Goal: Task Accomplishment & Management: Complete application form

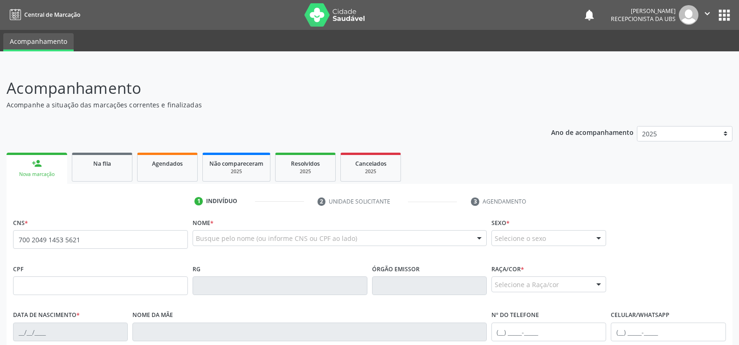
type input "700 2049 1453 5621"
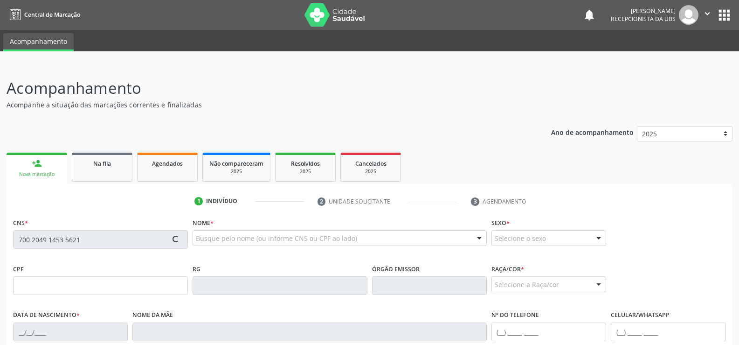
type input "066.124.084-30"
type input "[DATE]"
type input "[PERSON_NAME]"
type input "[PHONE_NUMBER]"
type input "S/N"
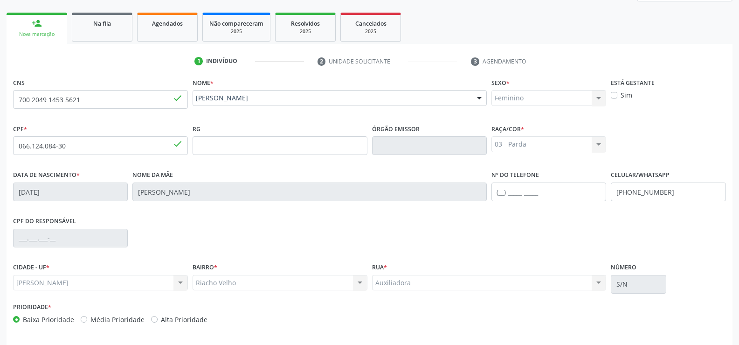
scroll to position [174, 0]
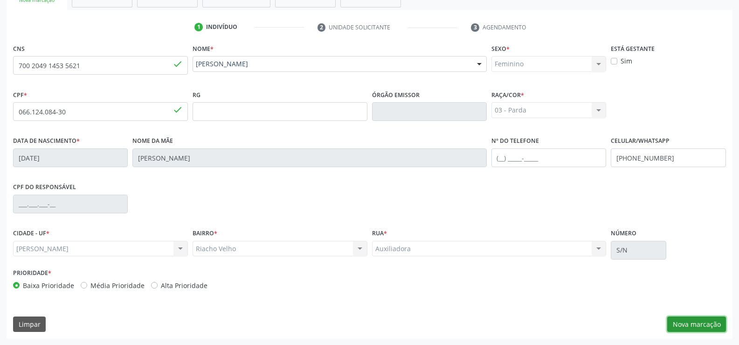
click at [701, 325] on button "Nova marcação" at bounding box center [696, 324] width 59 height 16
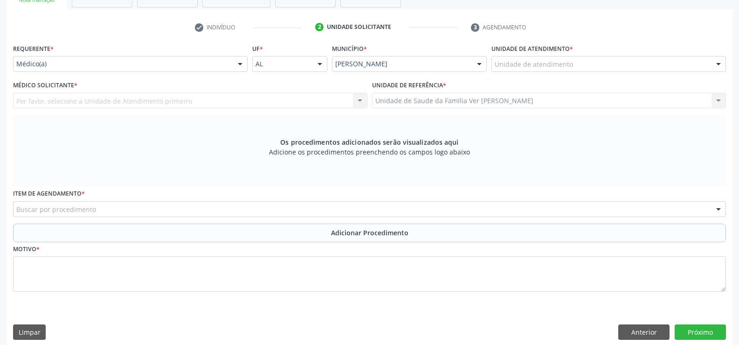
click at [720, 64] on div at bounding box center [719, 64] width 14 height 16
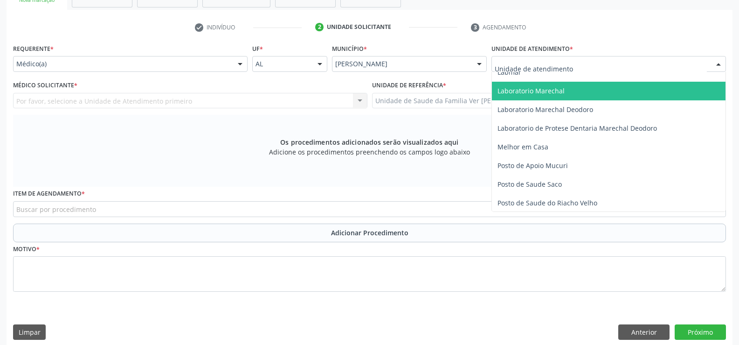
scroll to position [326, 0]
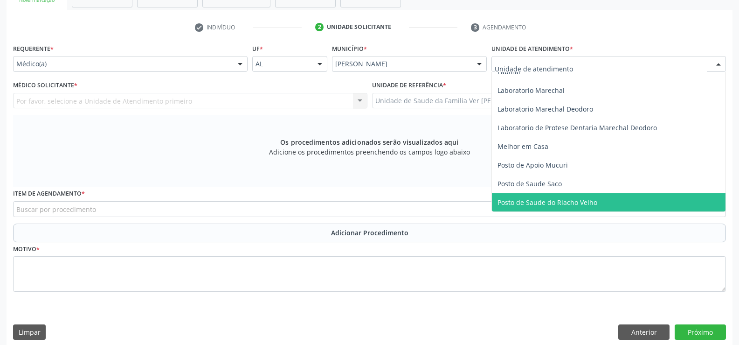
click at [589, 200] on span "Posto de Saude do Riacho Velho" at bounding box center [548, 202] width 100 height 9
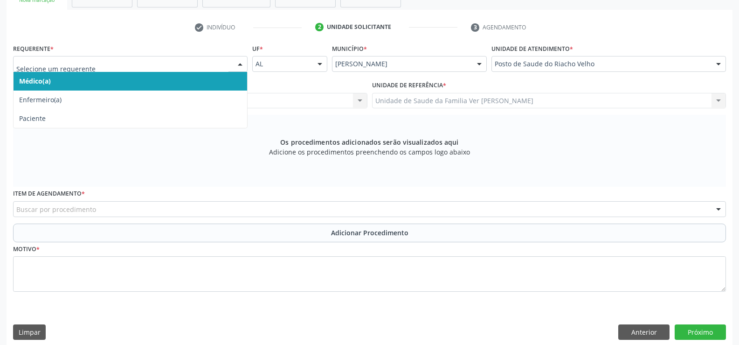
click at [241, 64] on div at bounding box center [240, 64] width 14 height 16
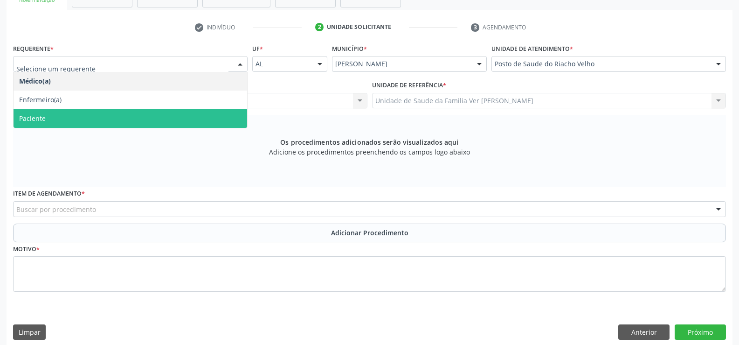
click at [132, 129] on div "Os procedimentos adicionados serão visualizados aqui Adicione os procedimentos …" at bounding box center [369, 151] width 713 height 72
click at [235, 65] on div at bounding box center [240, 64] width 14 height 16
click at [164, 125] on span "Paciente" at bounding box center [131, 118] width 234 height 19
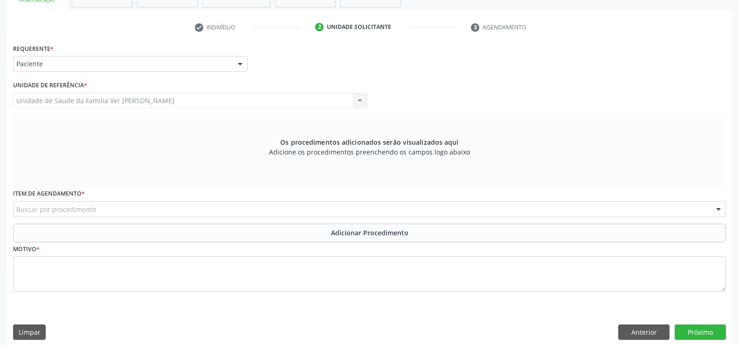
click at [719, 208] on div at bounding box center [719, 209] width 14 height 16
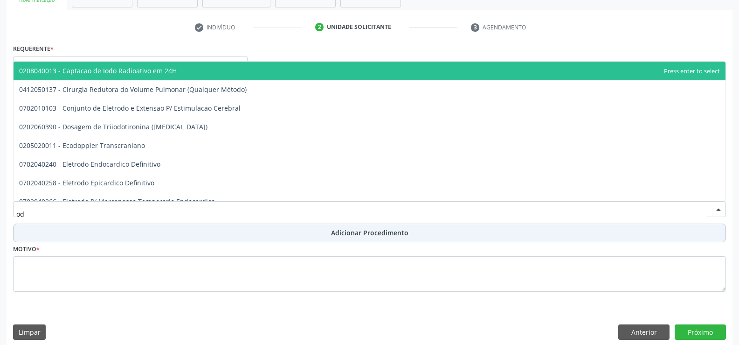
type input "o"
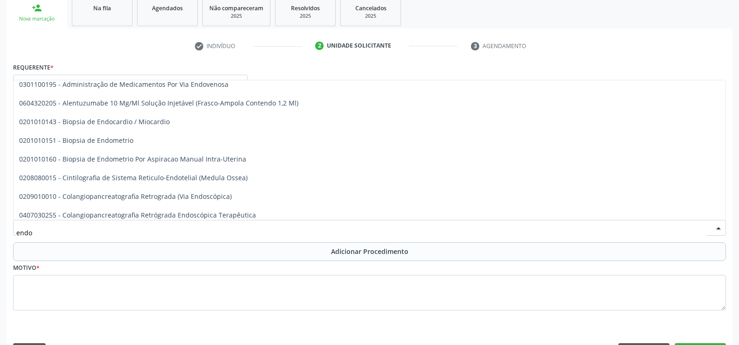
scroll to position [0, 0]
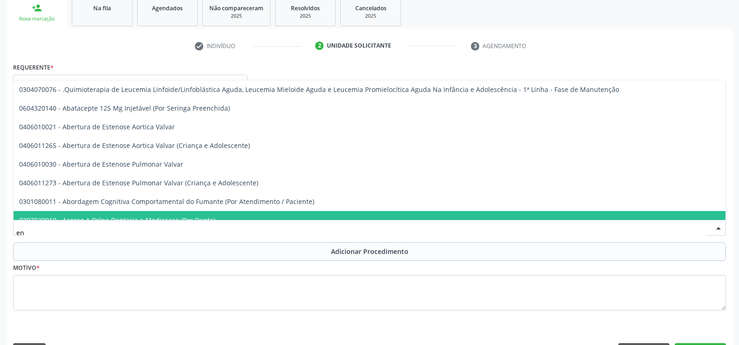
type input "e"
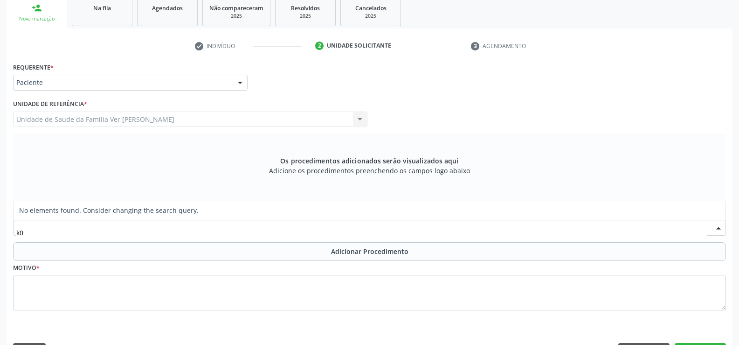
type input "k"
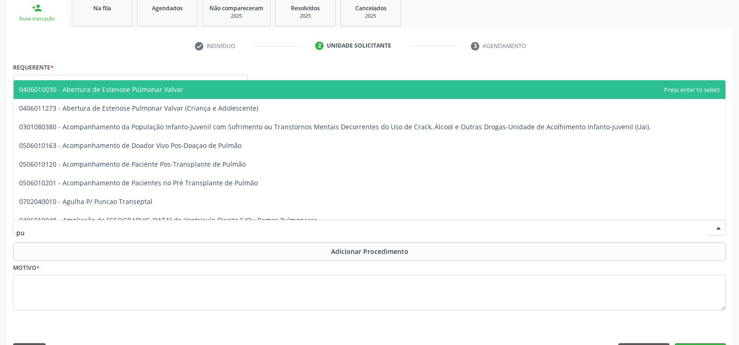
type input "p"
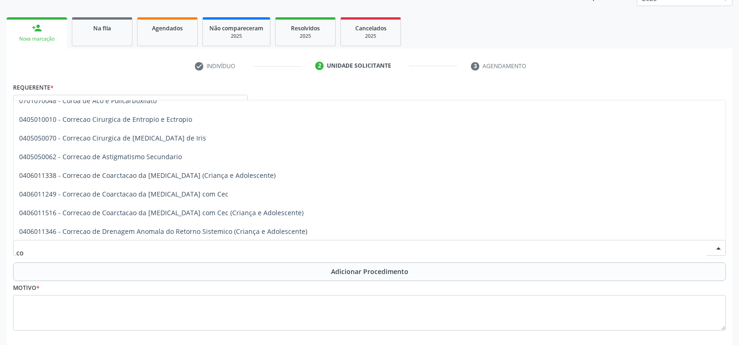
scroll to position [10584, 0]
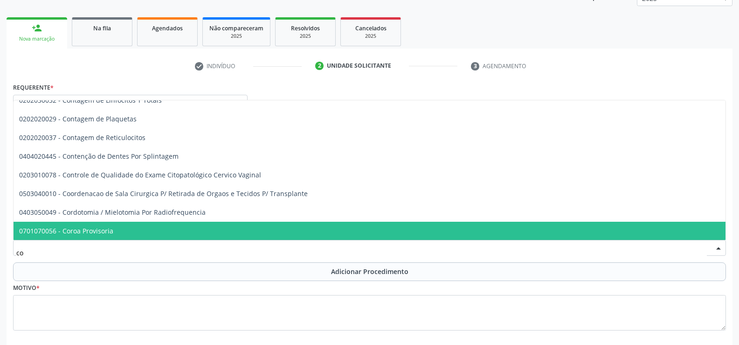
click at [41, 252] on input "co" at bounding box center [361, 252] width 691 height 19
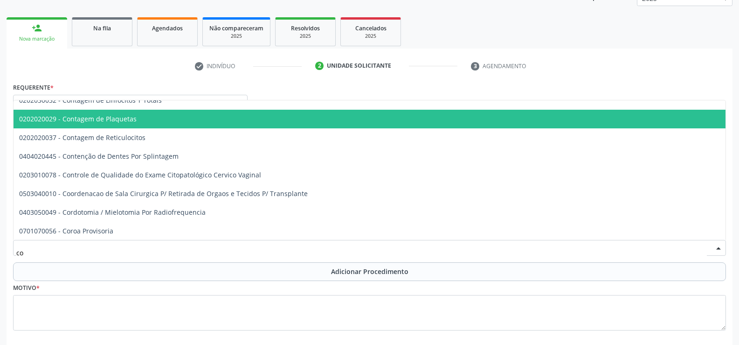
type input "c"
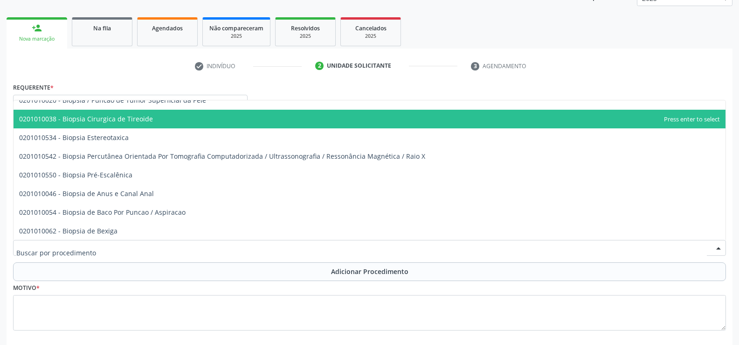
type input "a"
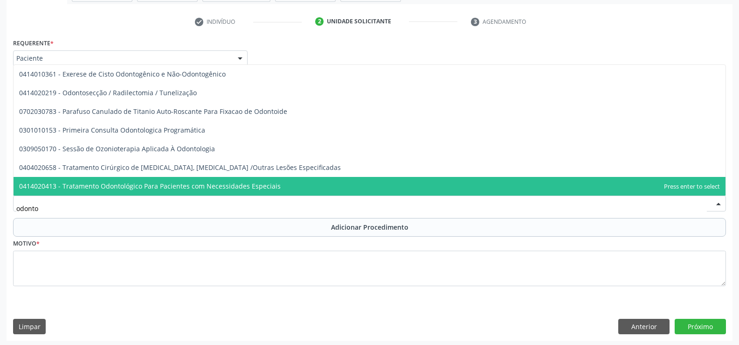
scroll to position [182, 0]
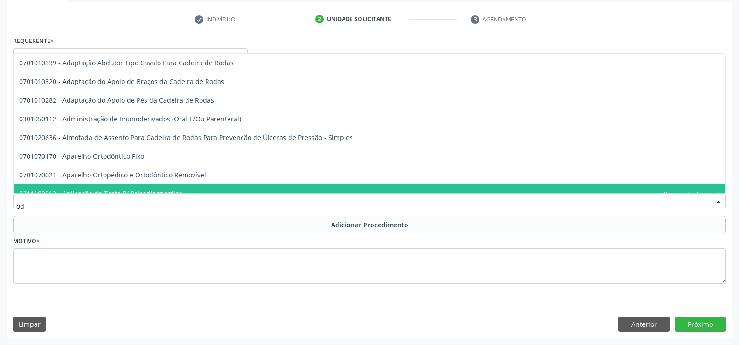
type input "o"
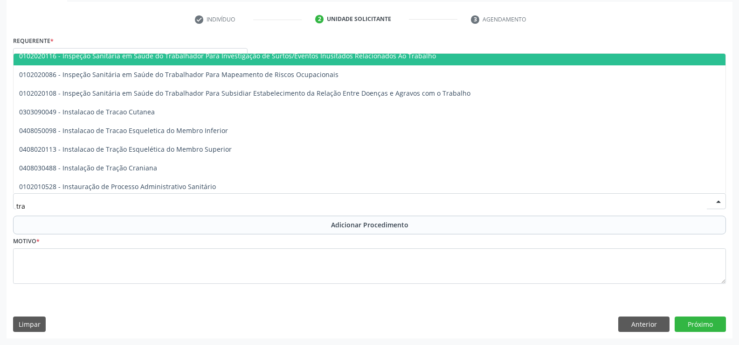
scroll to position [5549, 0]
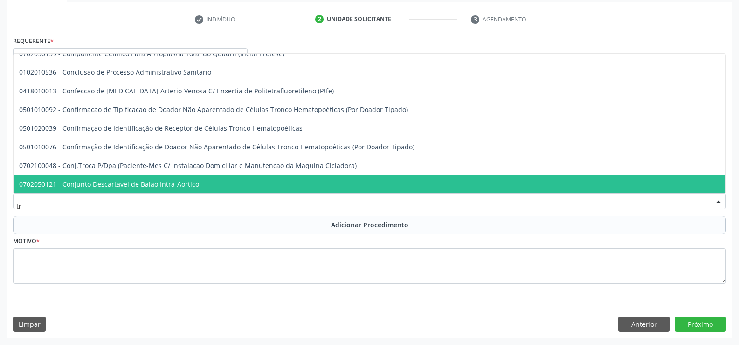
type input "t"
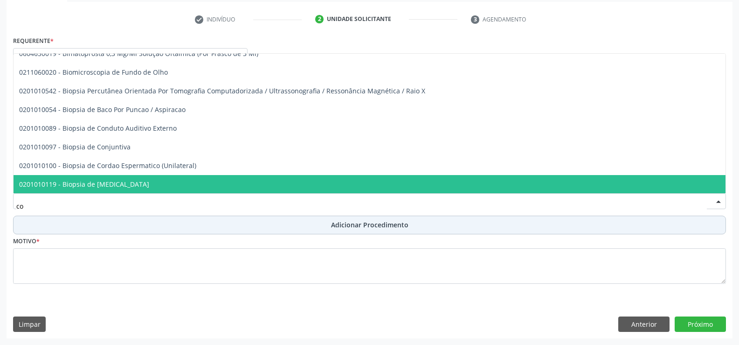
type input "c"
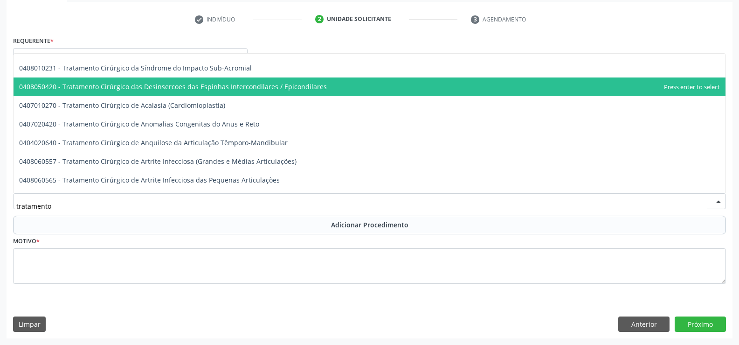
scroll to position [2098, 0]
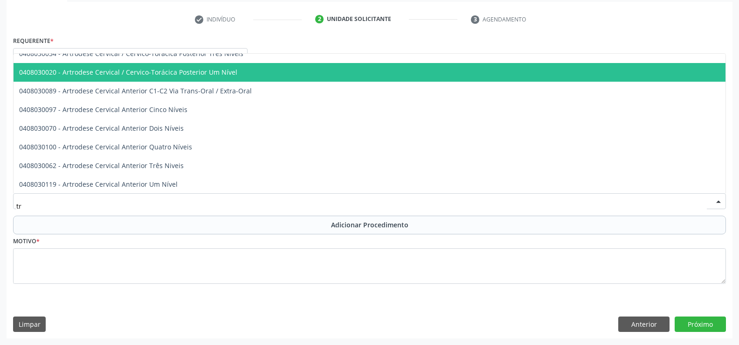
type input "t"
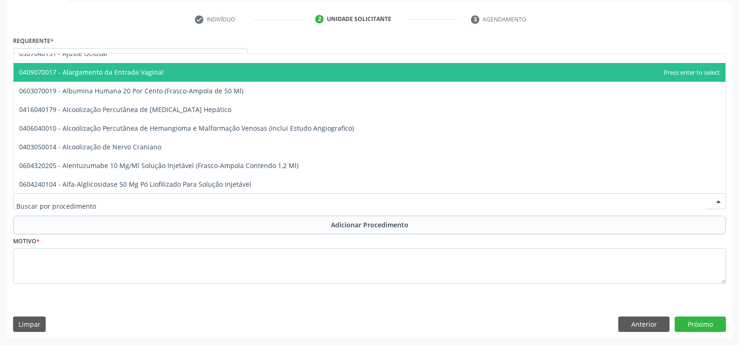
type input "c"
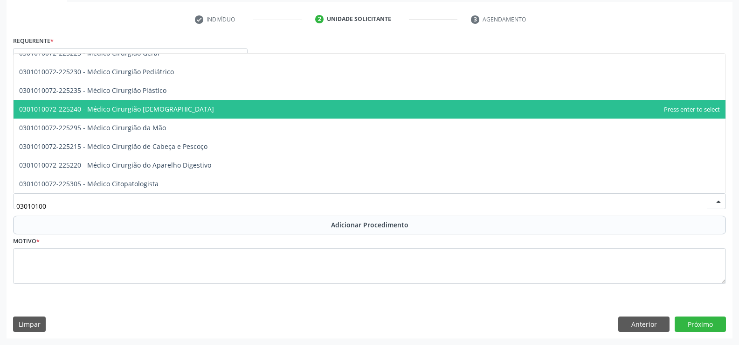
scroll to position [224, 0]
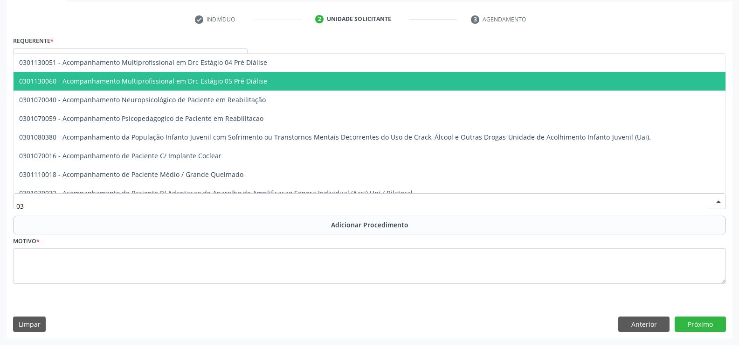
type input "0"
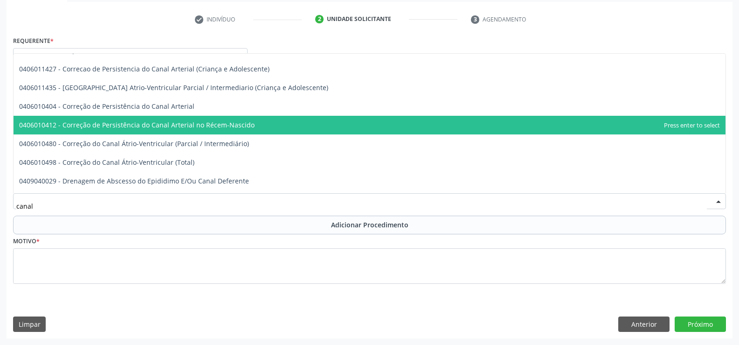
scroll to position [140, 0]
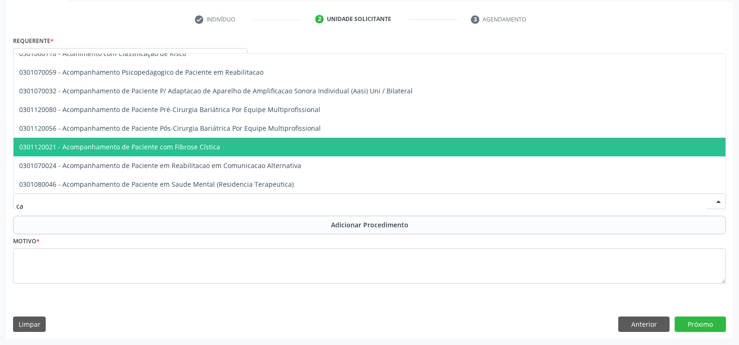
type input "c"
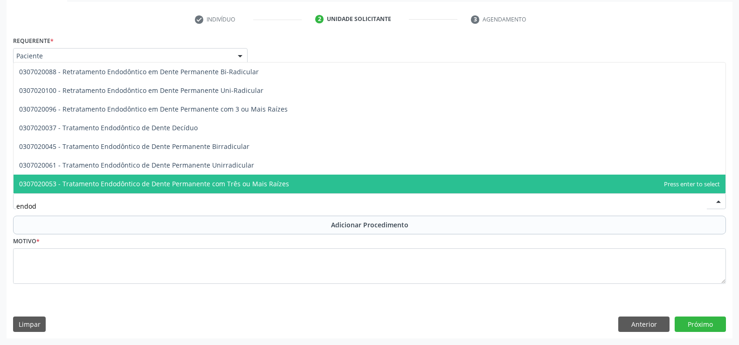
scroll to position [0, 0]
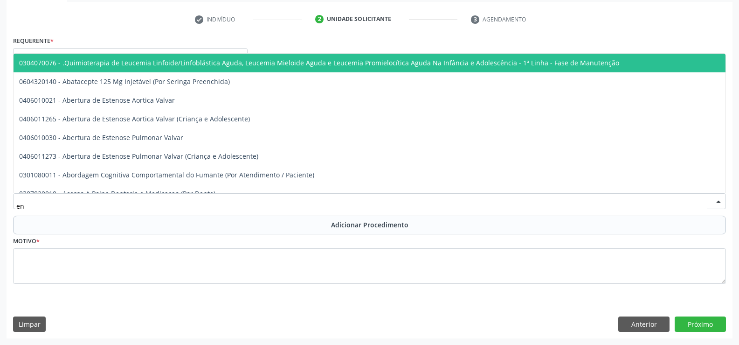
type input "e"
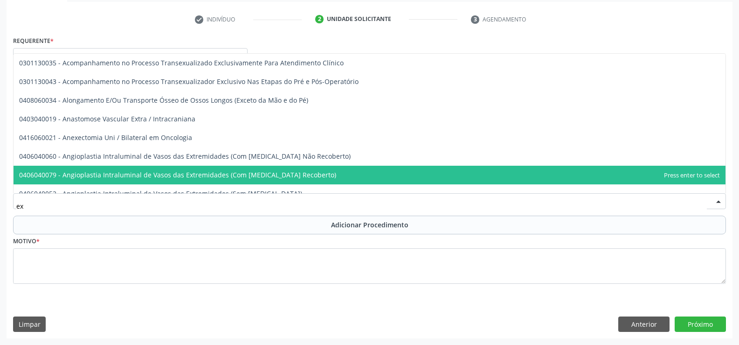
type input "e"
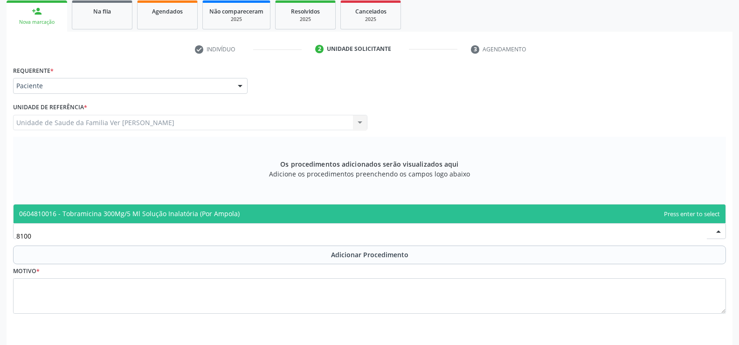
scroll to position [135, 0]
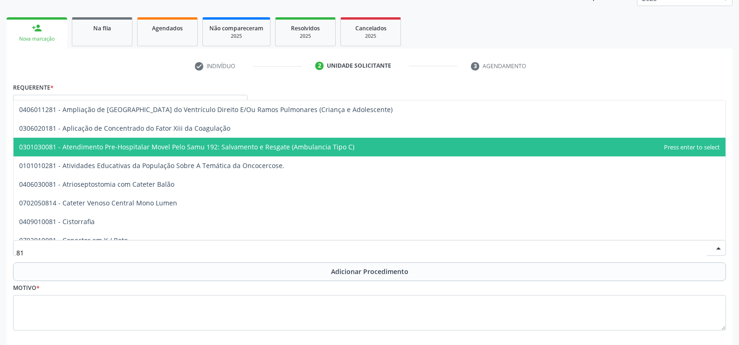
type input "8"
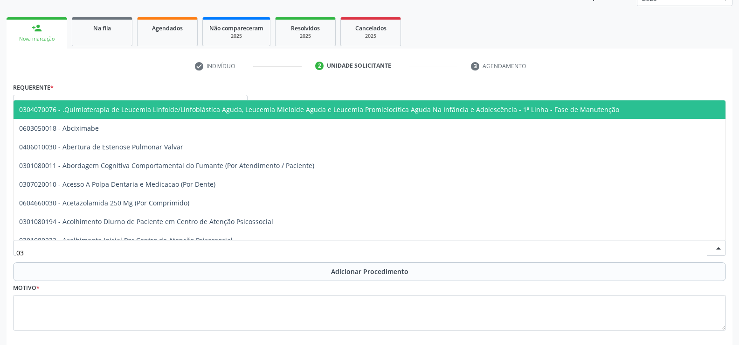
type input "0"
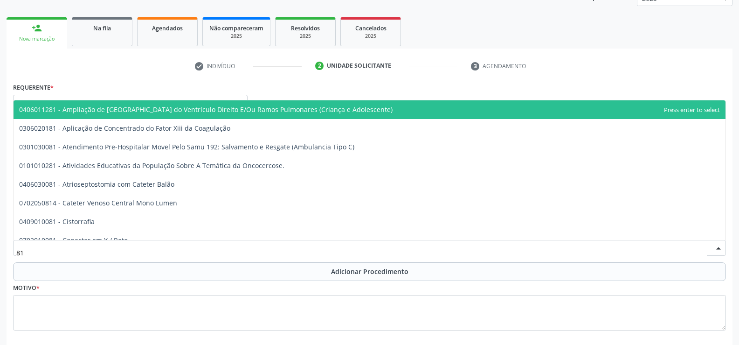
type input "8"
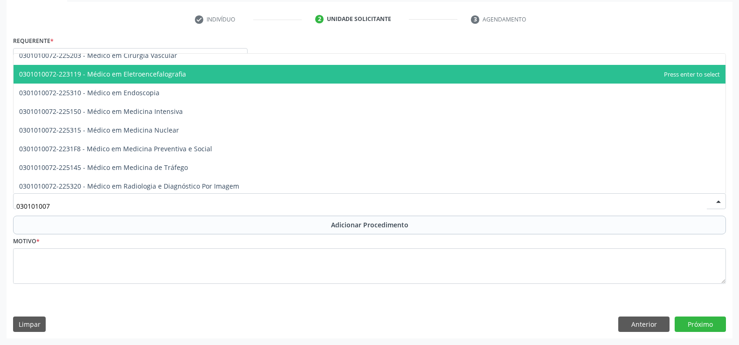
scroll to position [1147, 0]
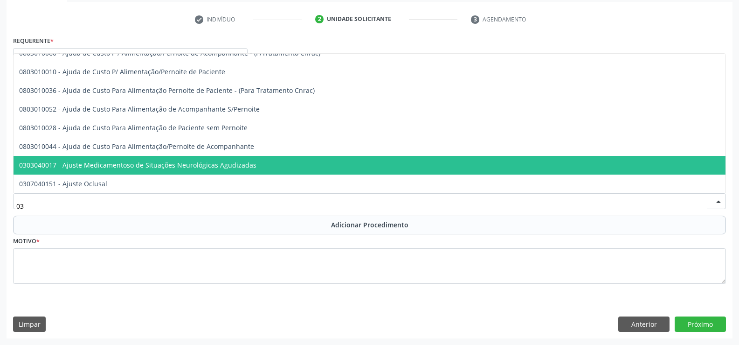
type input "0"
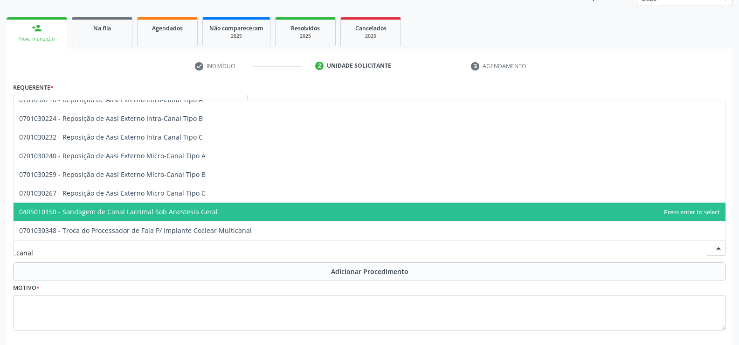
scroll to position [182, 0]
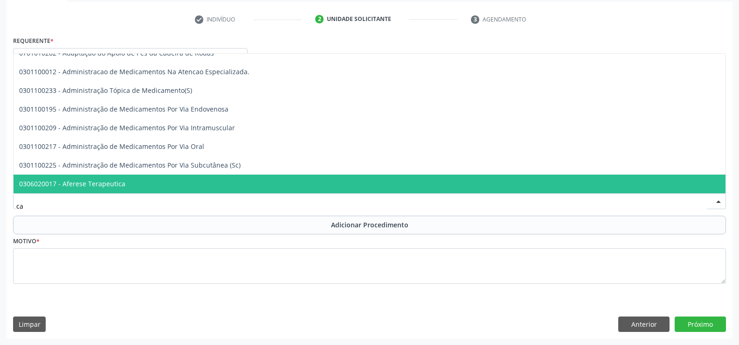
type input "c"
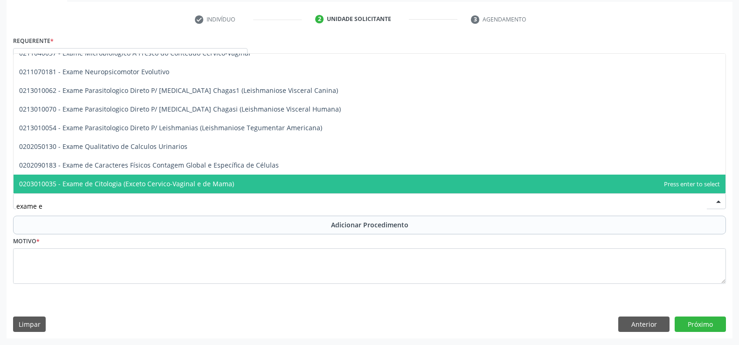
scroll to position [0, 0]
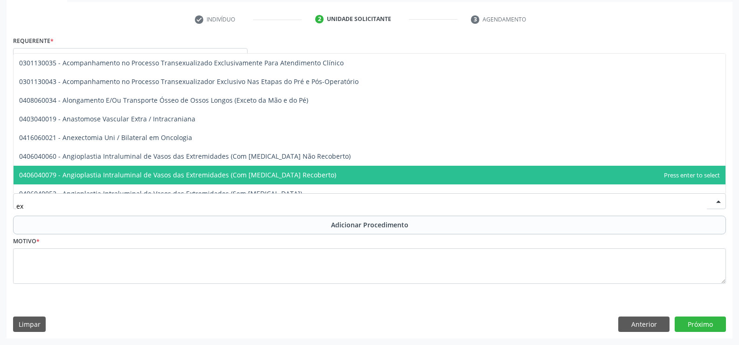
type input "e"
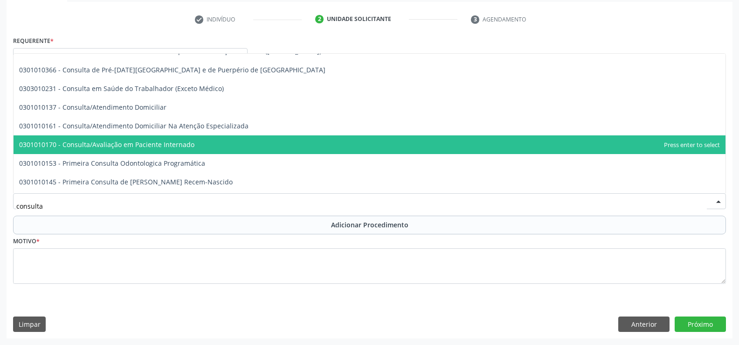
scroll to position [233, 0]
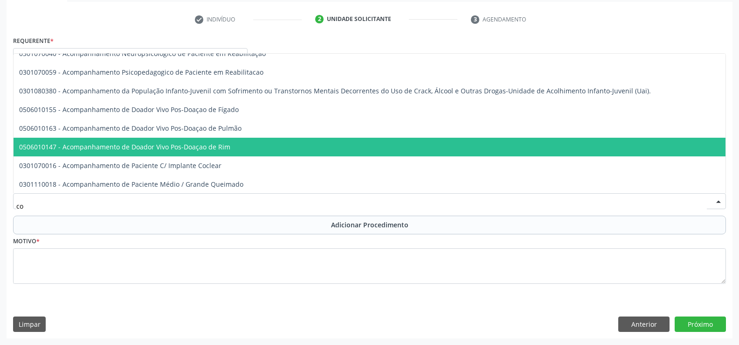
type input "c"
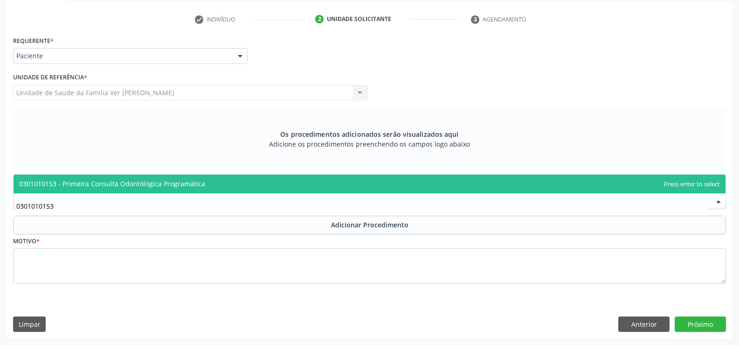
click at [136, 183] on span "0301010153 - Primeira Consulta Odontologica Programática" at bounding box center [112, 183] width 186 height 9
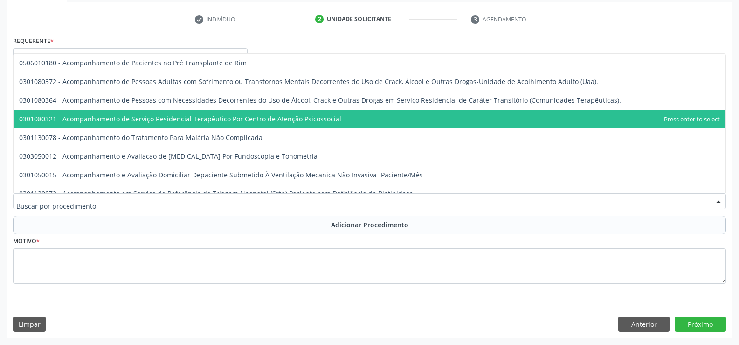
scroll to position [1166, 0]
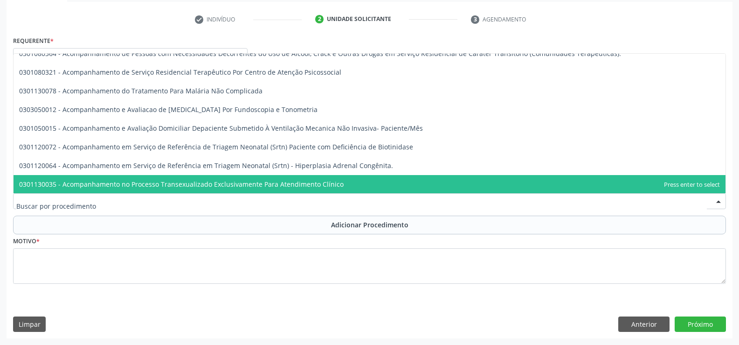
click at [64, 182] on span "0301130035 - Acompanhamento no Processo Transexualizado Exclusivamente Para Ate…" at bounding box center [181, 184] width 325 height 9
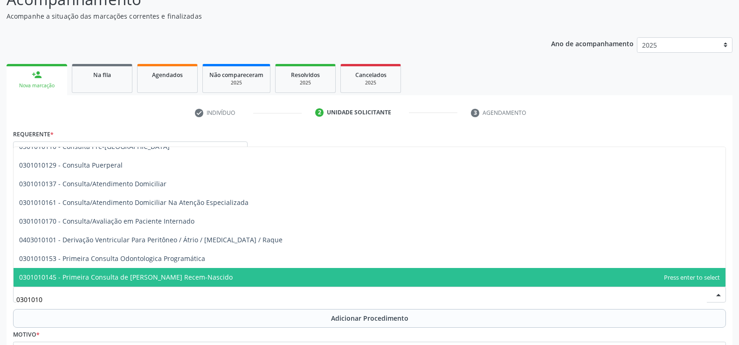
scroll to position [326, 0]
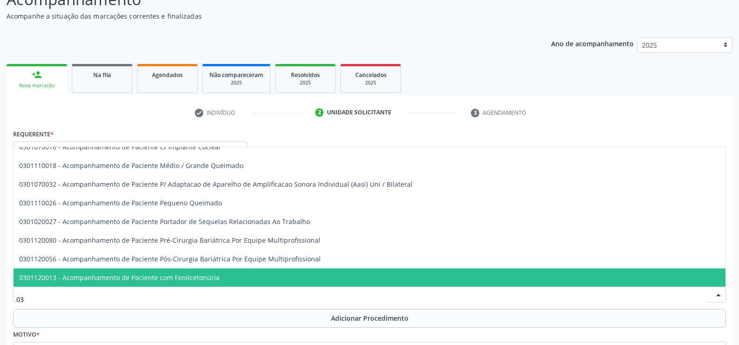
type input "0"
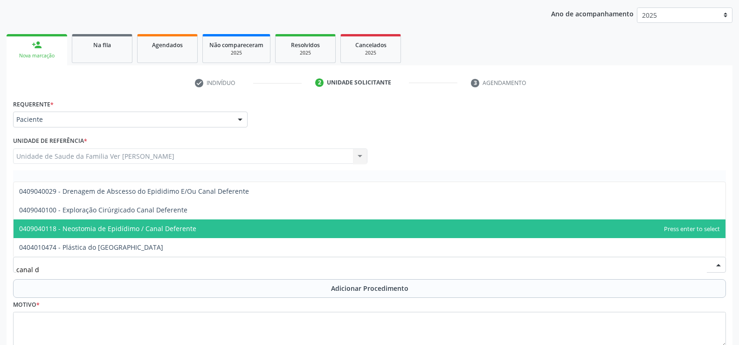
scroll to position [135, 0]
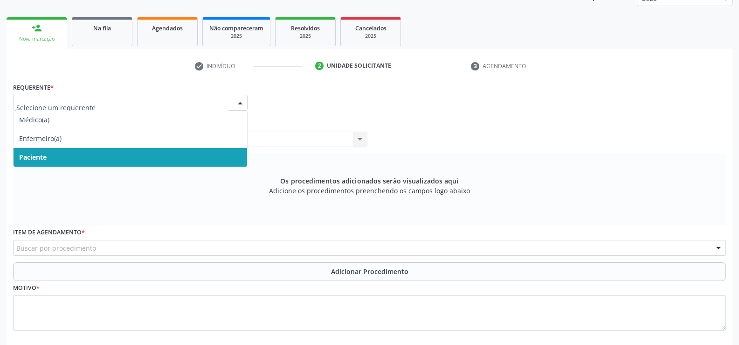
click at [240, 101] on div "Requerente * Médico(a) Enfermeiro(a) Paciente Nenhum resultado encontrado para:…" at bounding box center [369, 211] width 713 height 263
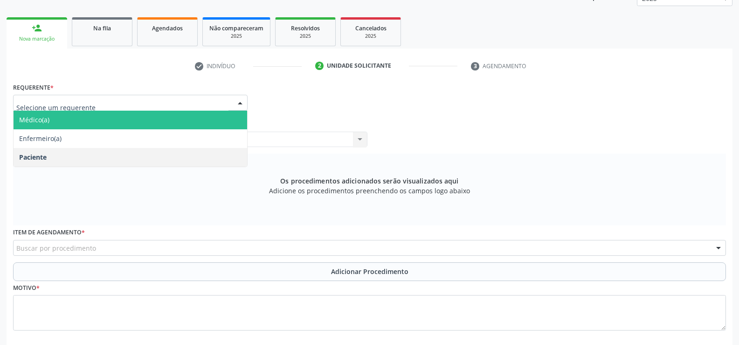
click at [43, 121] on span "Médico(a)" at bounding box center [34, 119] width 30 height 9
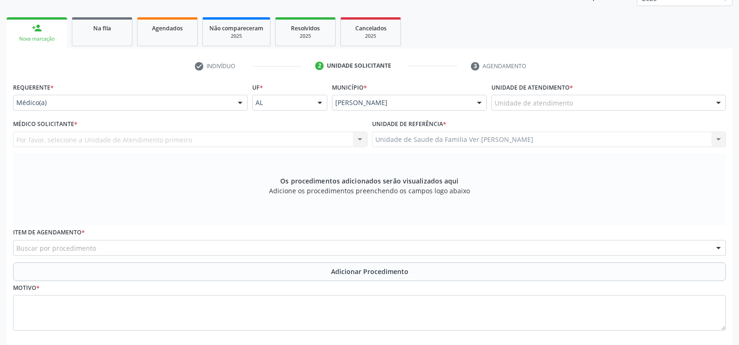
click at [361, 138] on div "Por favor, selecione a Unidade de Atendimento primeiro Nenhum resultado encontr…" at bounding box center [190, 139] width 354 height 16
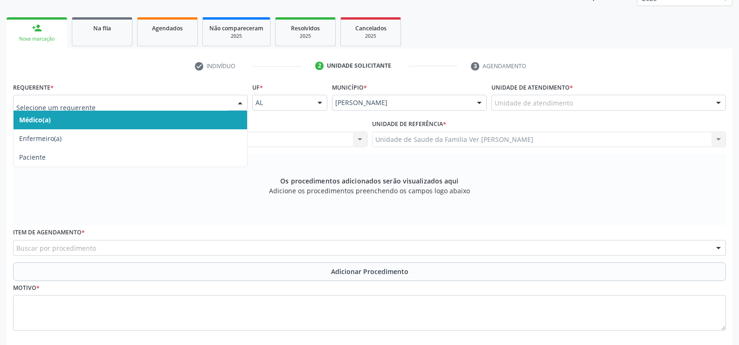
click at [242, 108] on div at bounding box center [240, 103] width 14 height 16
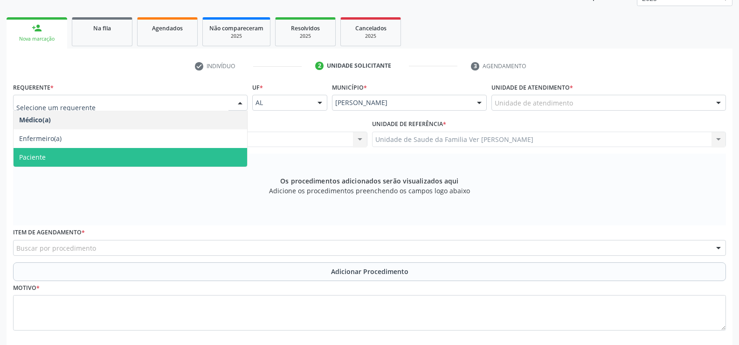
click at [227, 157] on span "Paciente" at bounding box center [131, 157] width 234 height 19
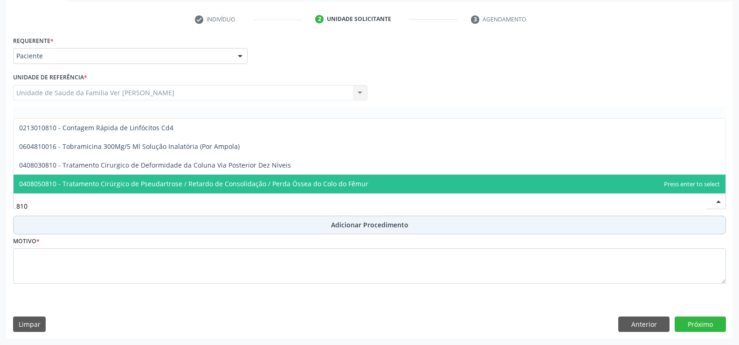
scroll to position [0, 0]
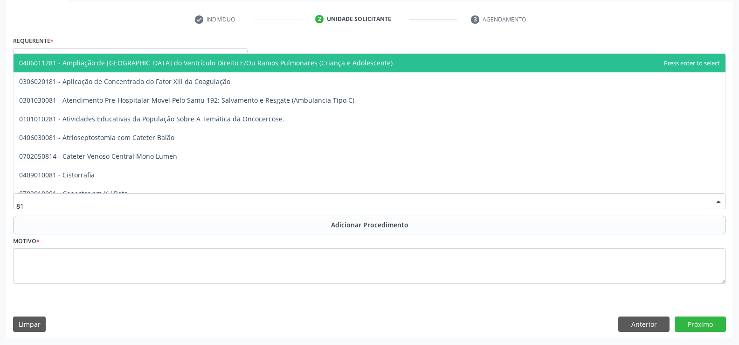
type input "8"
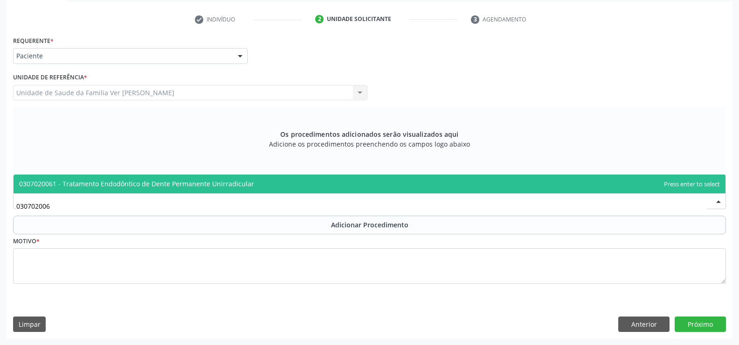
type input "0307020061"
click at [204, 184] on span "0307020061 - Tratamento Endodôntico de Dente Permanente Unirradicular" at bounding box center [136, 183] width 235 height 9
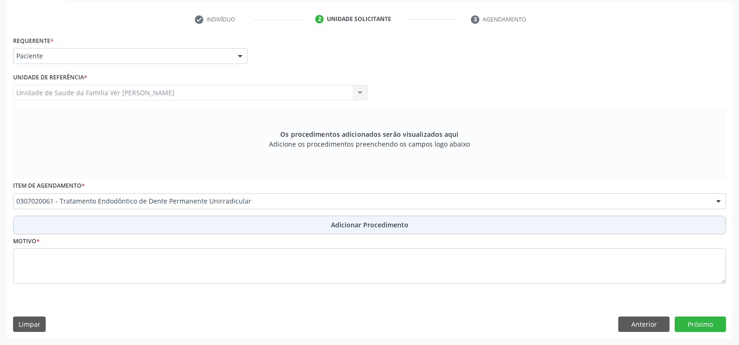
click at [343, 221] on span "Adicionar Procedimento" at bounding box center [369, 225] width 77 height 10
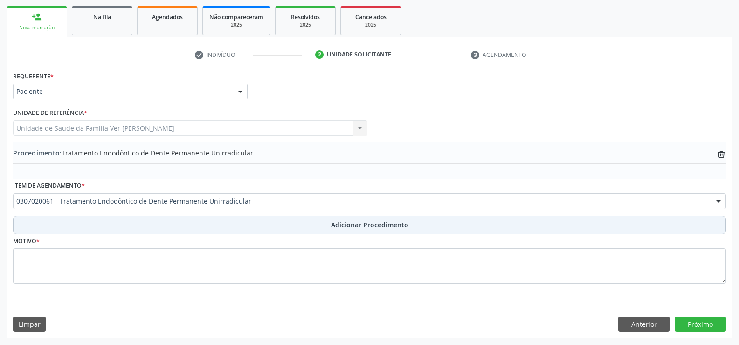
scroll to position [146, 0]
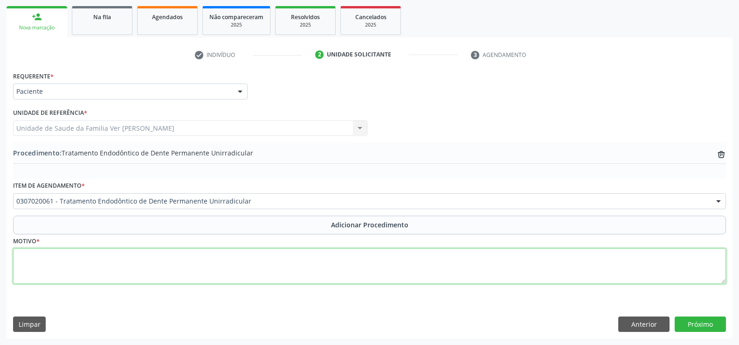
click at [52, 256] on textarea at bounding box center [369, 265] width 713 height 35
type textarea "lesão periapical do 12 e avaliação endodontia do 26 (esta com curativo e ainda …"
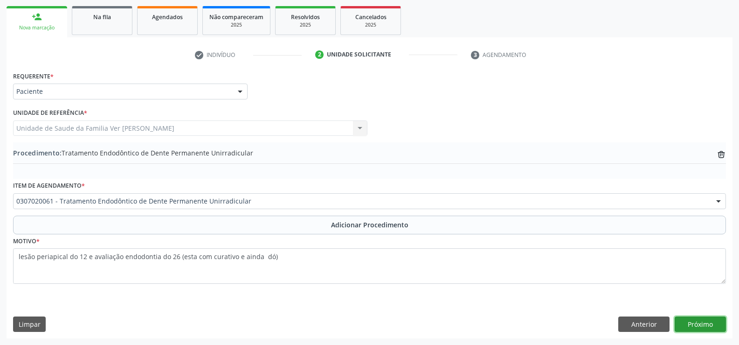
click at [706, 325] on button "Próximo" at bounding box center [700, 324] width 51 height 16
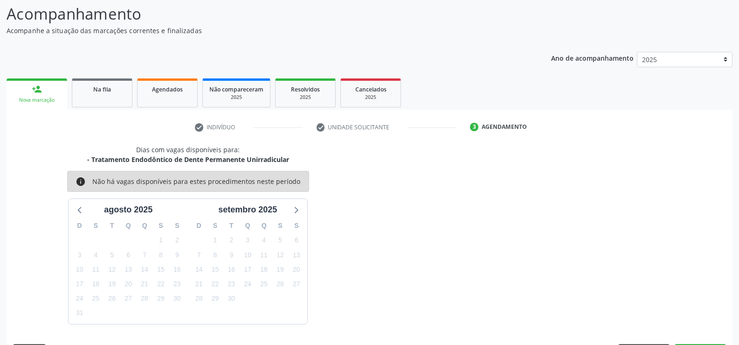
scroll to position [102, 0]
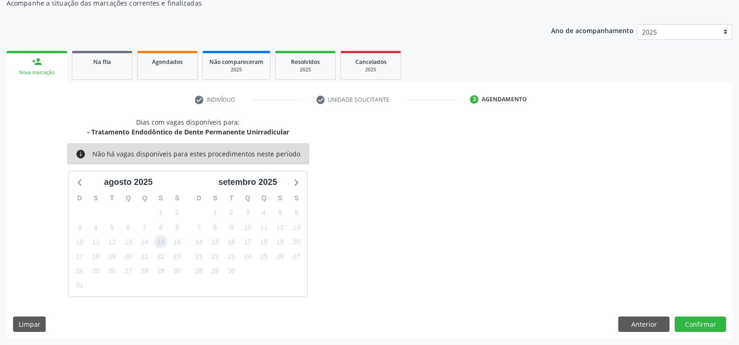
click at [162, 242] on span "15" at bounding box center [160, 241] width 13 height 13
click at [700, 326] on button "Confirmar" at bounding box center [700, 324] width 51 height 16
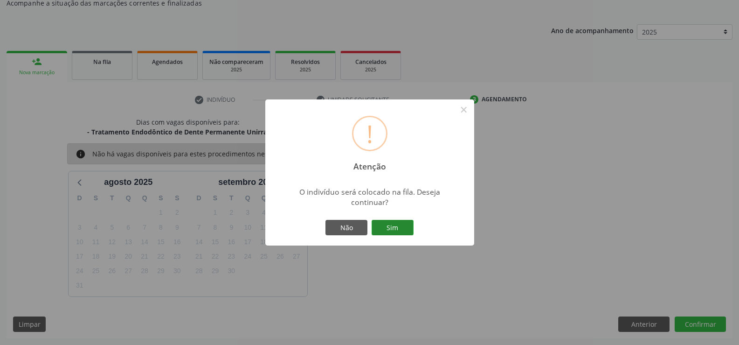
click at [394, 224] on button "Sim" at bounding box center [393, 228] width 42 height 16
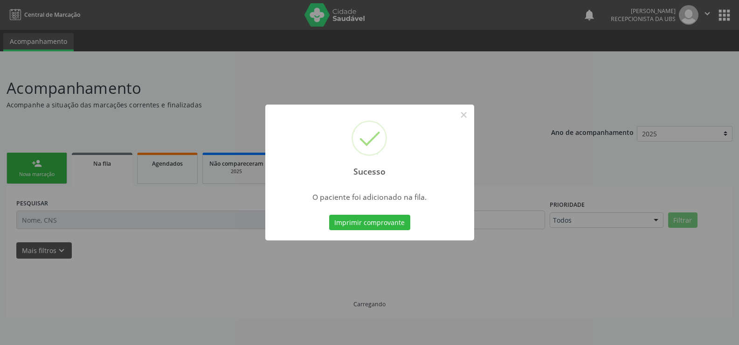
scroll to position [0, 0]
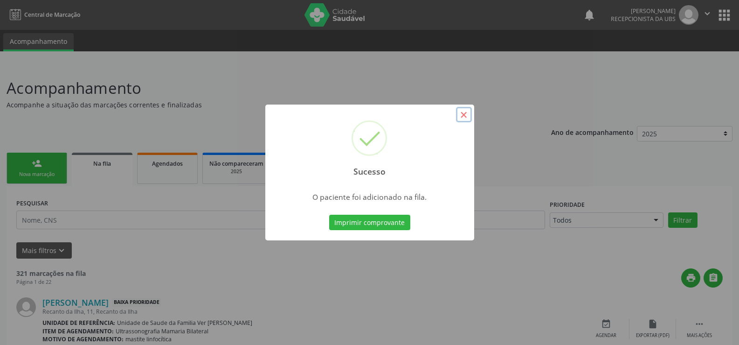
click at [462, 117] on button "×" at bounding box center [464, 115] width 16 height 16
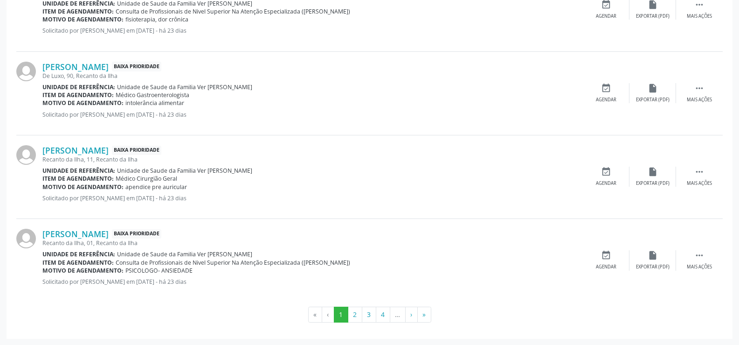
scroll to position [1263, 0]
click at [385, 311] on button "4" at bounding box center [383, 314] width 14 height 16
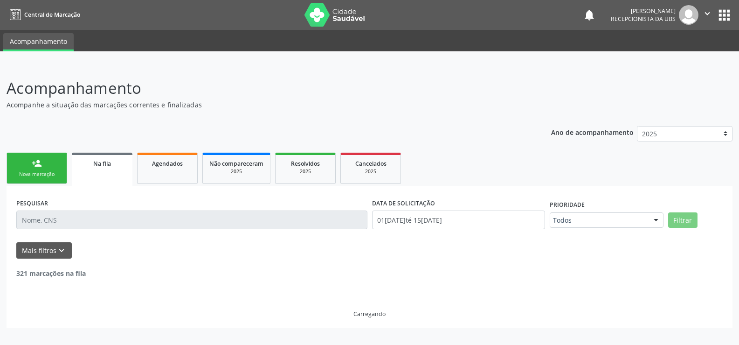
scroll to position [0, 0]
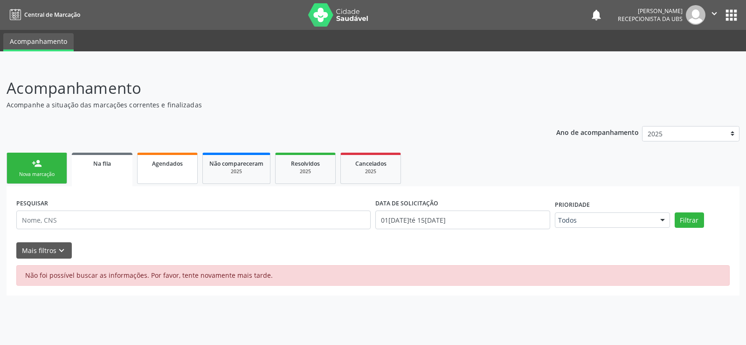
click at [173, 167] on div "Agendados" at bounding box center [167, 163] width 47 height 10
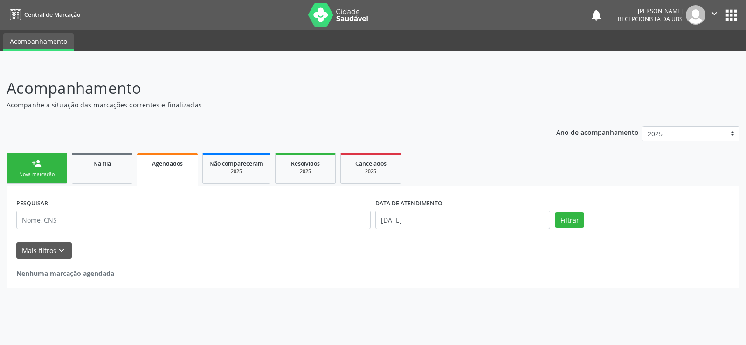
click at [37, 166] on div "person_add" at bounding box center [37, 163] width 10 height 10
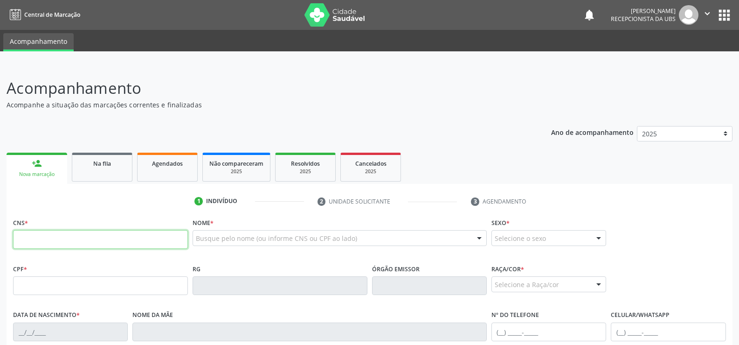
click at [22, 240] on input "text" at bounding box center [100, 239] width 175 height 19
type input "702 0043 4823 2289"
type input "157.797.364-05"
type input "[DATE]"
type input "[PERSON_NAME]"
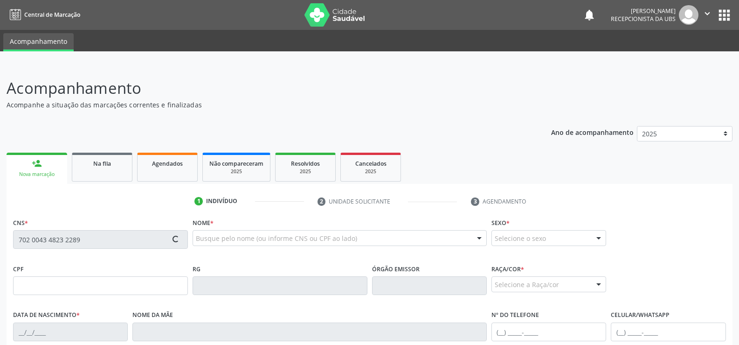
type input "[PHONE_NUMBER]"
type input "S/N"
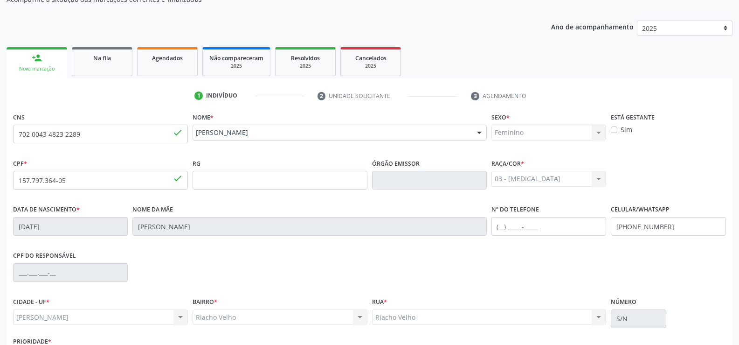
scroll to position [174, 0]
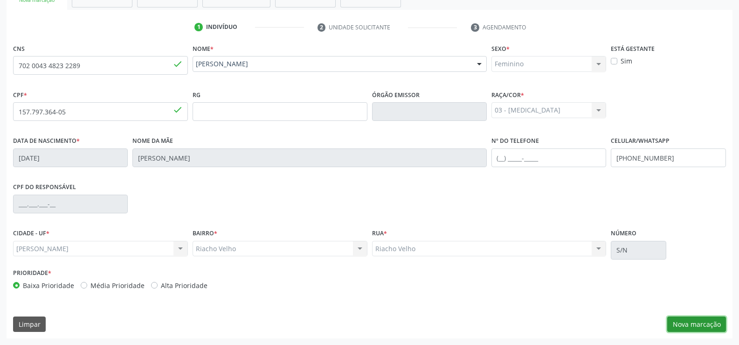
click at [681, 321] on button "Nova marcação" at bounding box center [696, 324] width 59 height 16
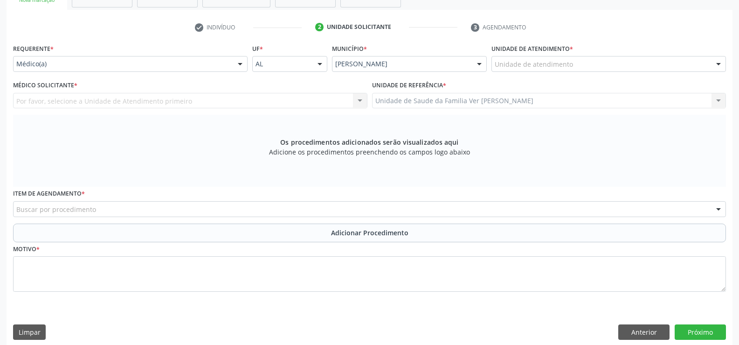
click at [720, 64] on div at bounding box center [719, 64] width 14 height 16
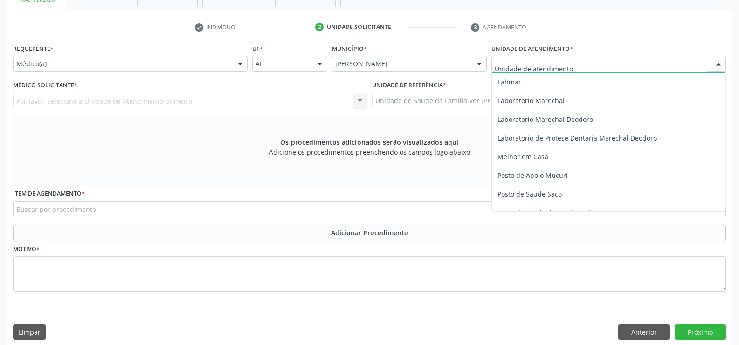
scroll to position [326, 0]
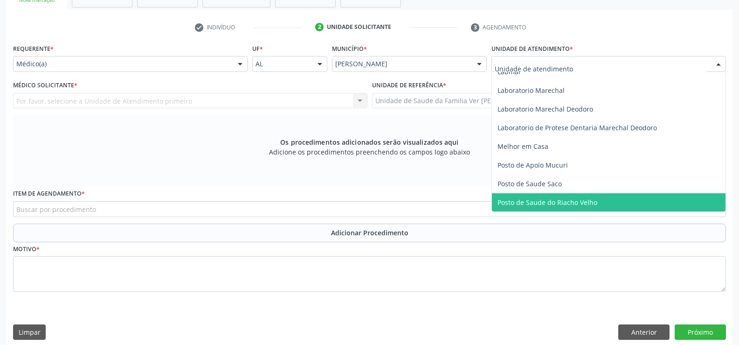
click at [594, 198] on span "Posto de Saude do Riacho Velho" at bounding box center [548, 202] width 100 height 9
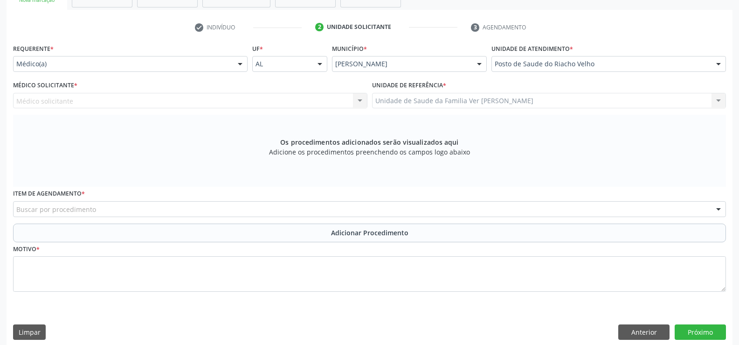
click at [361, 100] on div "Médico solicitante Nenhum resultado encontrado para: " " Não há nenhuma opção p…" at bounding box center [190, 101] width 354 height 16
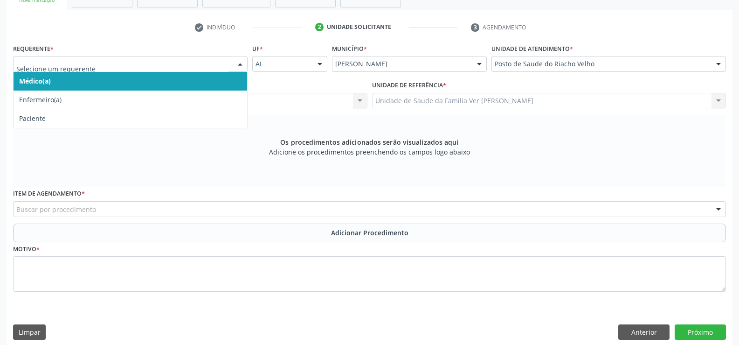
click at [238, 64] on div at bounding box center [240, 64] width 14 height 16
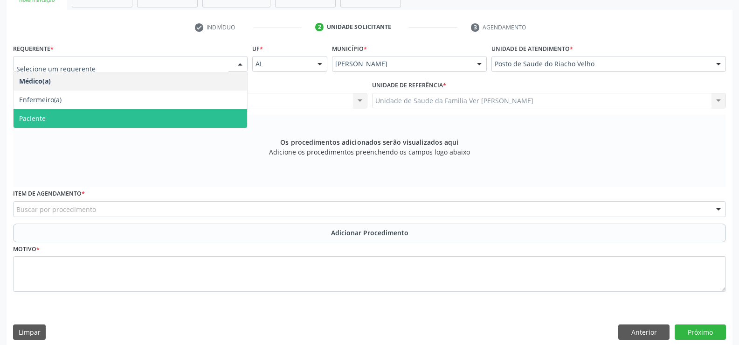
drag, startPoint x: 181, startPoint y: 112, endPoint x: 189, endPoint y: 114, distance: 8.5
click at [182, 113] on span "Paciente" at bounding box center [131, 118] width 234 height 19
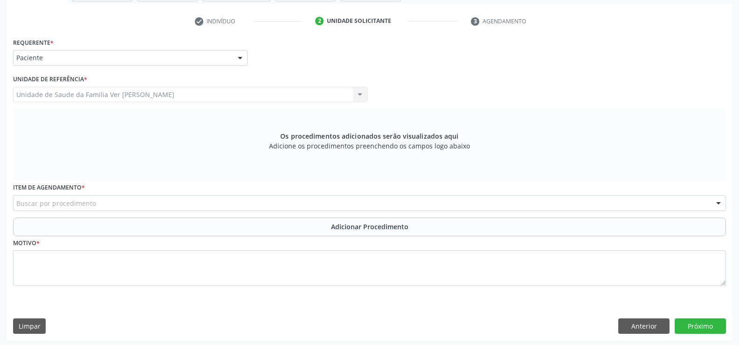
scroll to position [182, 0]
click at [44, 196] on div "Buscar por procedimento" at bounding box center [369, 201] width 713 height 16
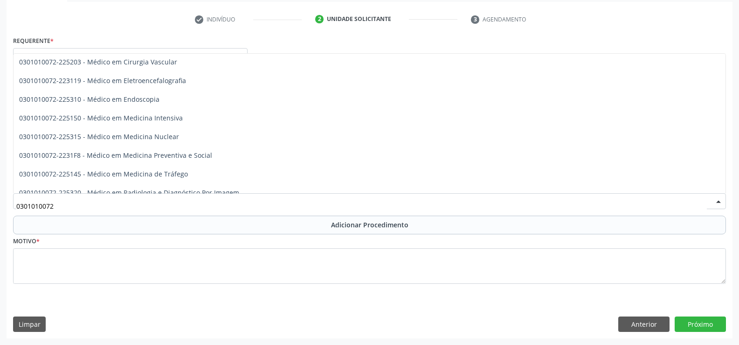
scroll to position [1147, 0]
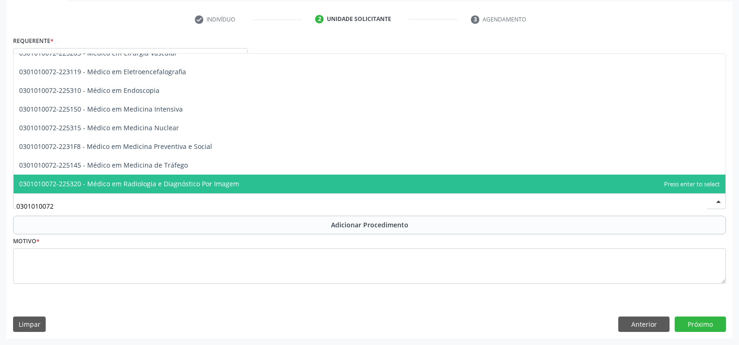
click at [64, 204] on input "0301010072" at bounding box center [361, 205] width 691 height 19
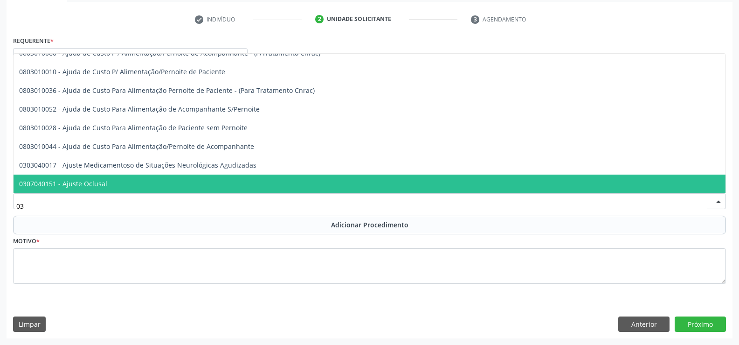
type input "0"
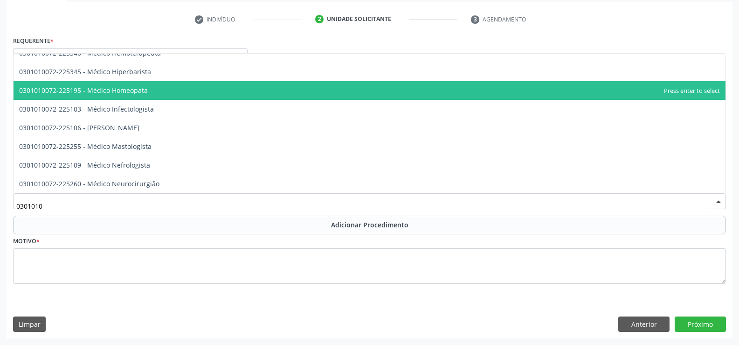
type input "03010101"
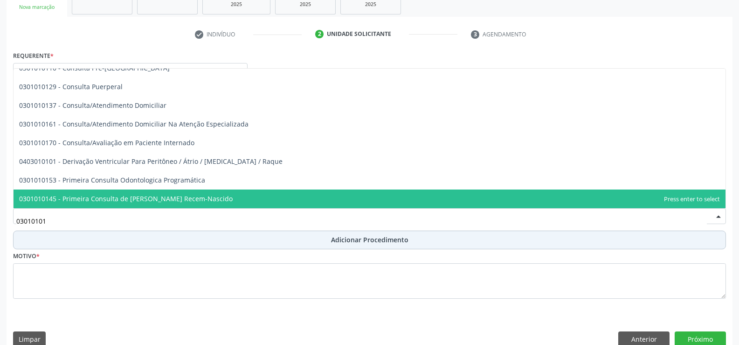
scroll to position [182, 0]
